Goal: Task Accomplishment & Management: Use online tool/utility

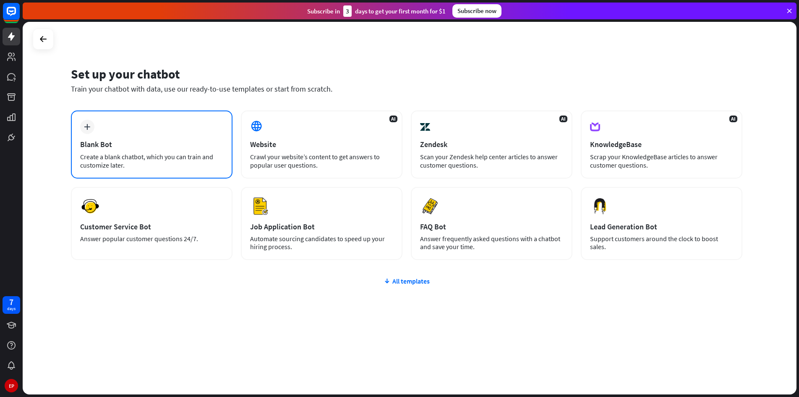
click at [100, 145] on div "Blank Bot" at bounding box center [151, 144] width 143 height 10
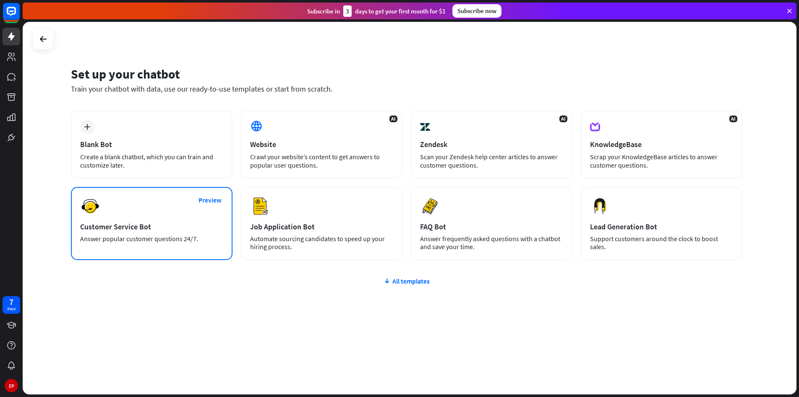
click at [150, 225] on div "Customer Service Bot" at bounding box center [151, 227] width 143 height 10
